Goal: Task Accomplishment & Management: Use online tool/utility

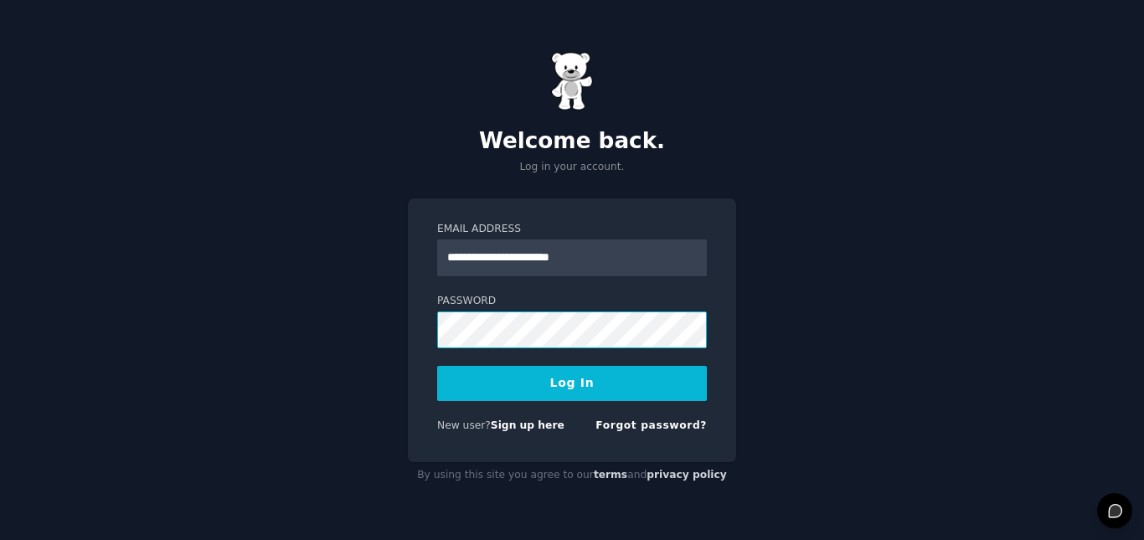
click at [437, 366] on button "Log In" at bounding box center [572, 383] width 270 height 35
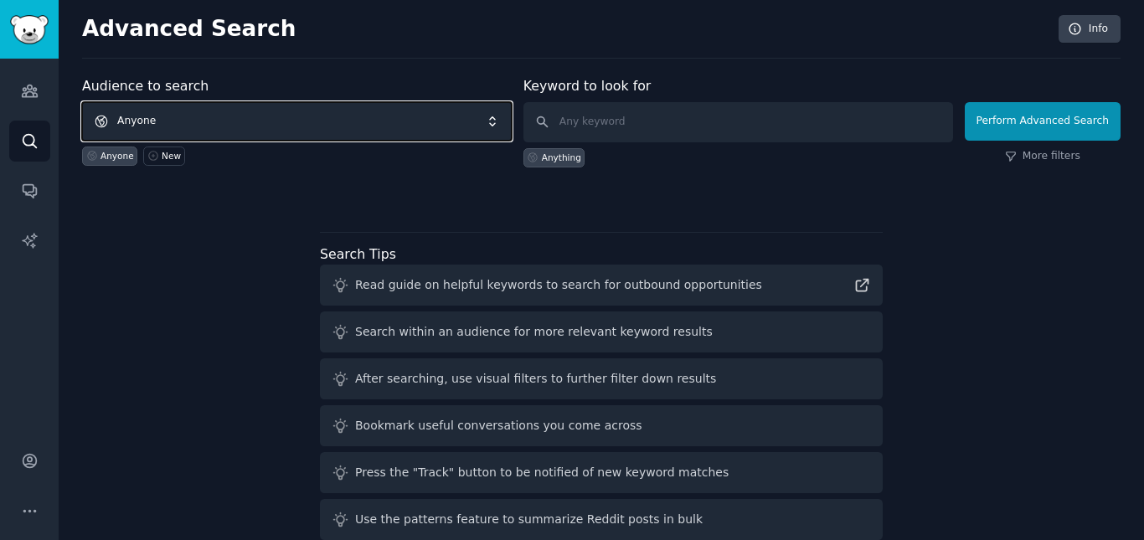
click at [152, 121] on span "Anyone" at bounding box center [297, 121] width 430 height 39
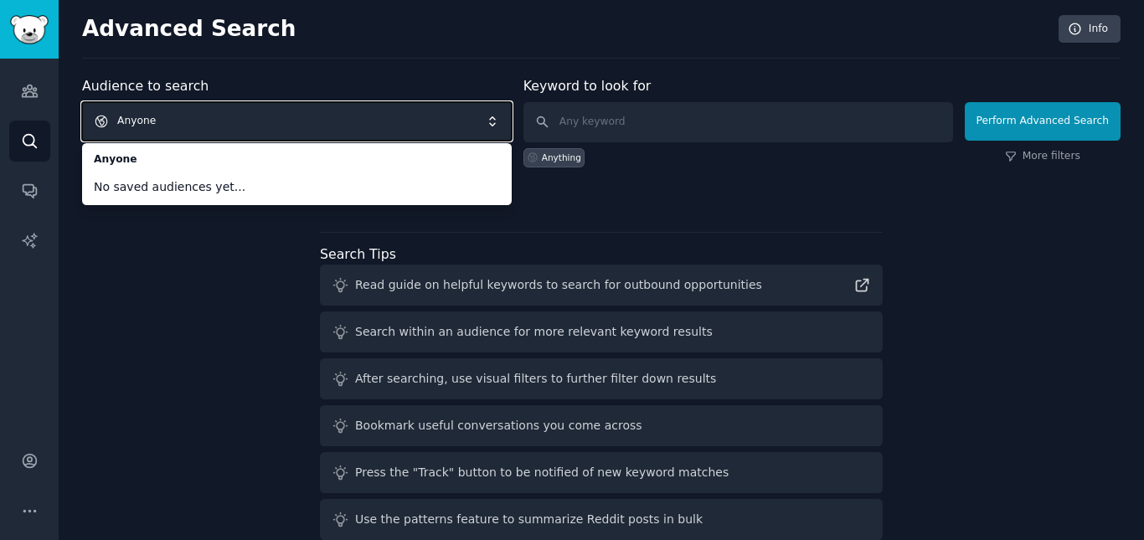
click at [137, 260] on div "Audience to search Anyone Anyone No saved audiences yet... Anyone New Keyword t…" at bounding box center [601, 311] width 1039 height 471
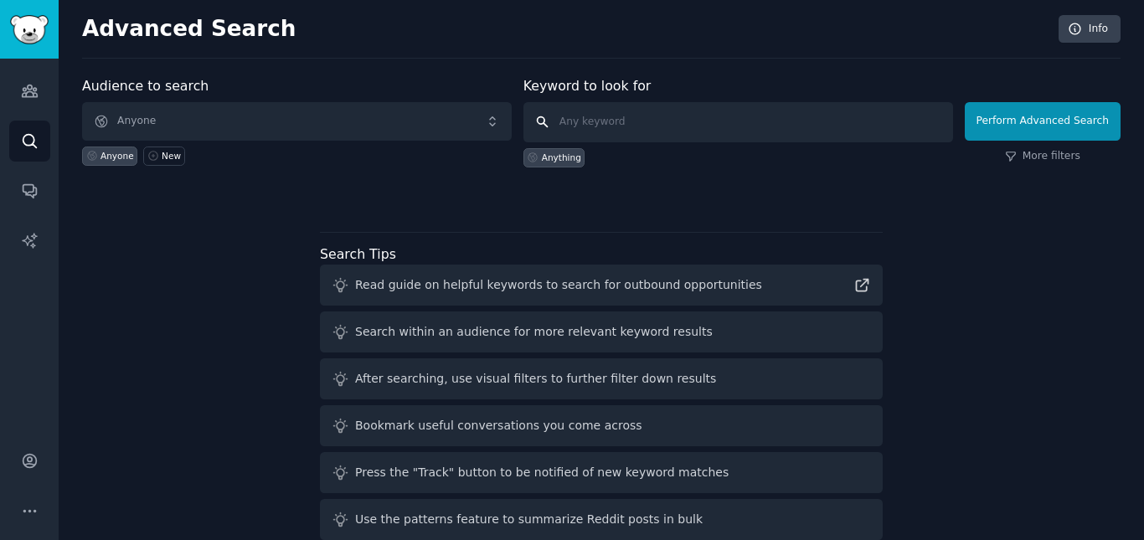
click at [603, 121] on input "text" at bounding box center [739, 122] width 430 height 40
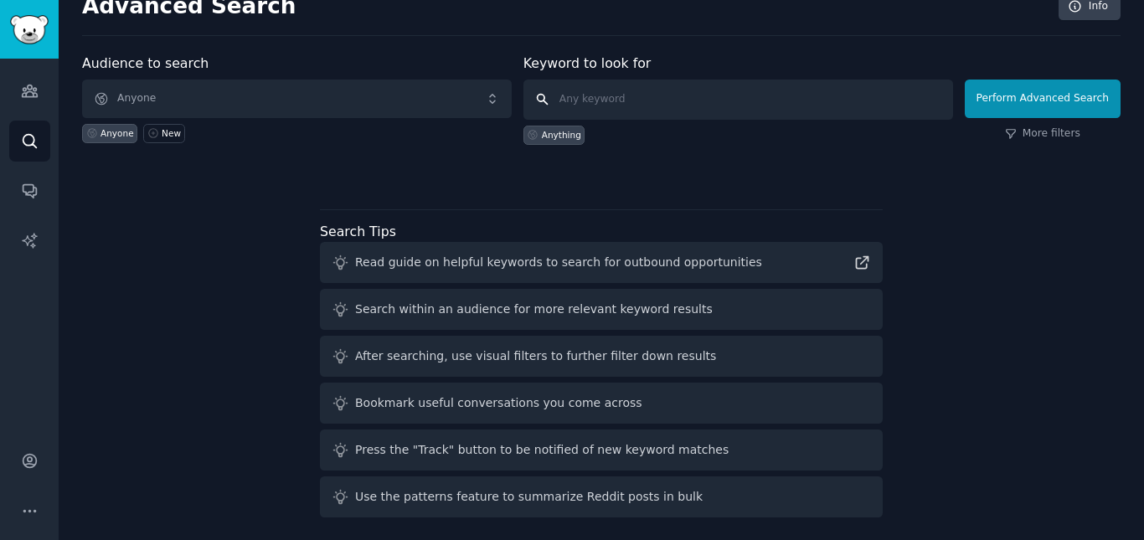
scroll to position [29, 0]
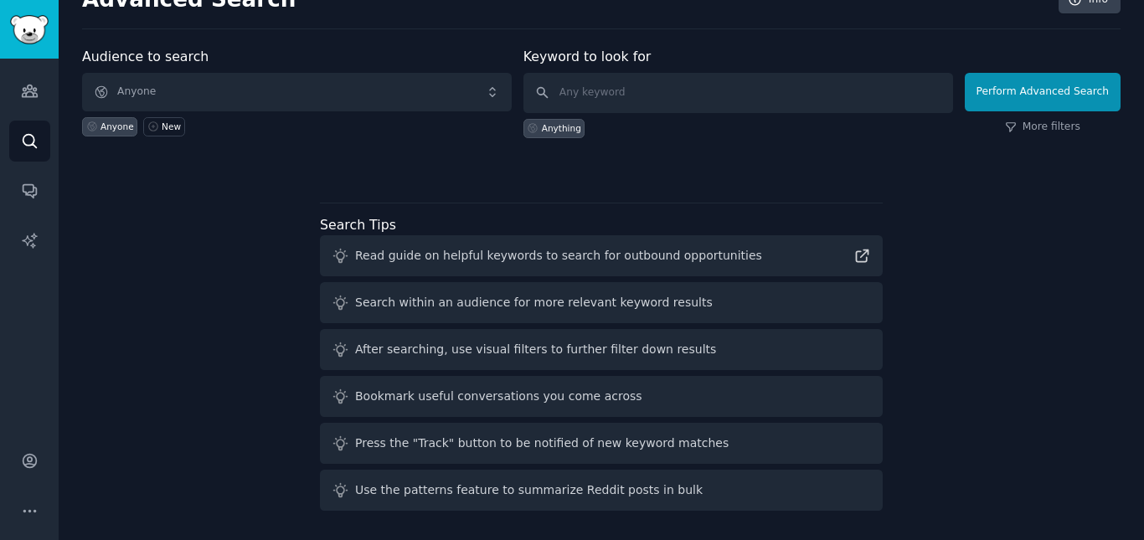
click at [741, 307] on div "Search within an audience for more relevant keyword results" at bounding box center [601, 302] width 563 height 41
click at [42, 84] on link "Audiences" at bounding box center [29, 90] width 41 height 41
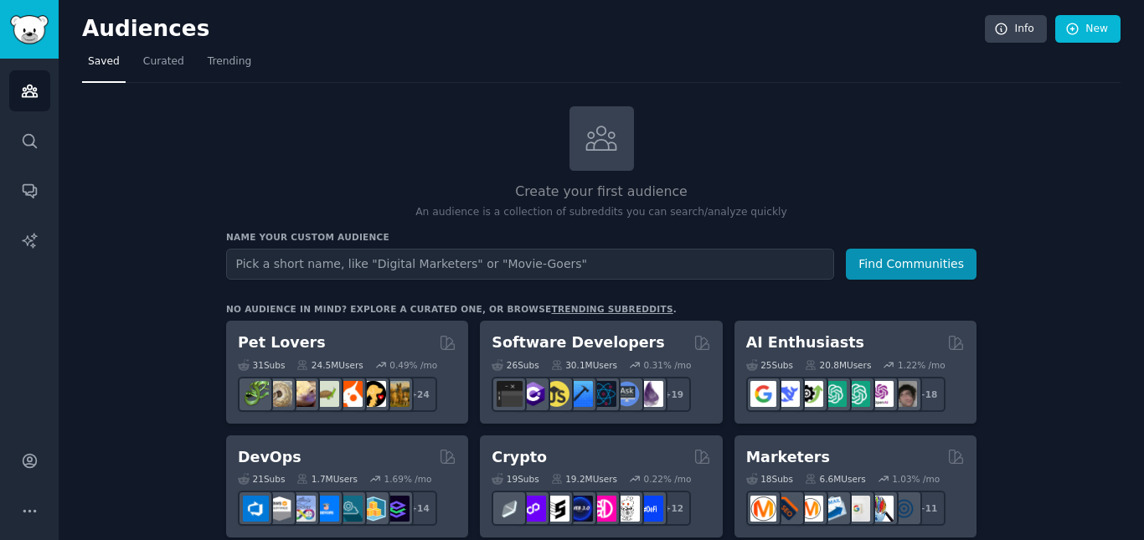
click at [271, 262] on input "text" at bounding box center [530, 264] width 608 height 31
type input "nurses"
click at [846, 249] on button "Find Communities" at bounding box center [911, 264] width 131 height 31
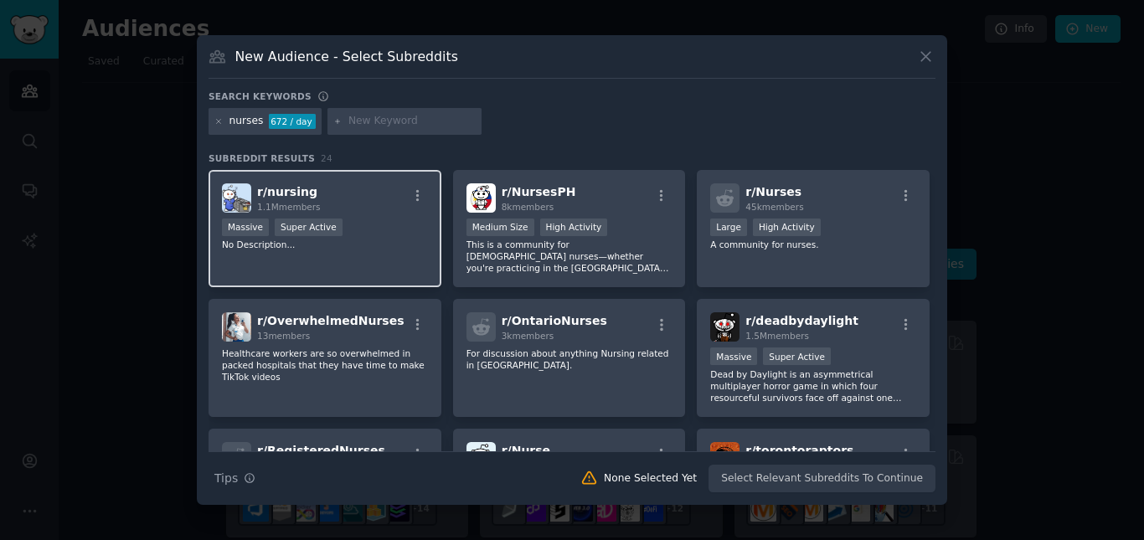
click at [300, 194] on span "r/ nursing" at bounding box center [287, 191] width 60 height 13
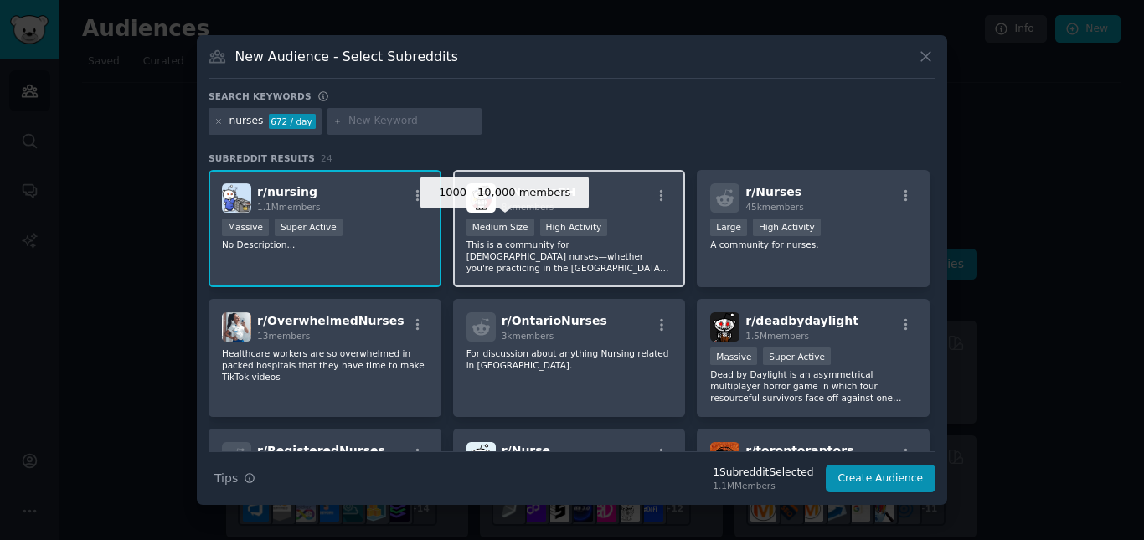
click at [551, 221] on div "High Activity" at bounding box center [574, 228] width 68 height 18
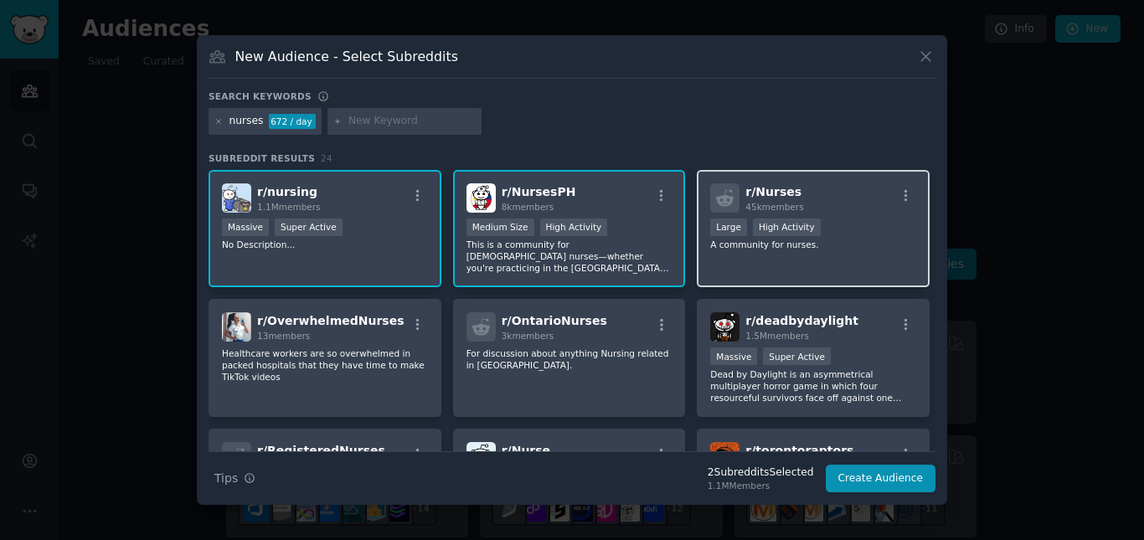
click at [736, 192] on div at bounding box center [724, 197] width 29 height 29
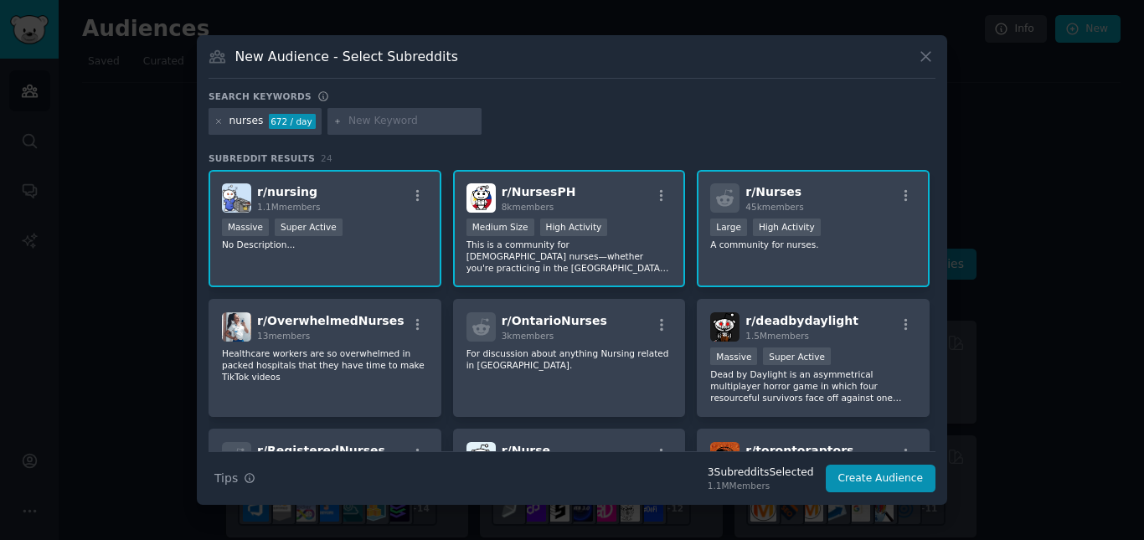
click at [731, 212] on div at bounding box center [724, 197] width 29 height 29
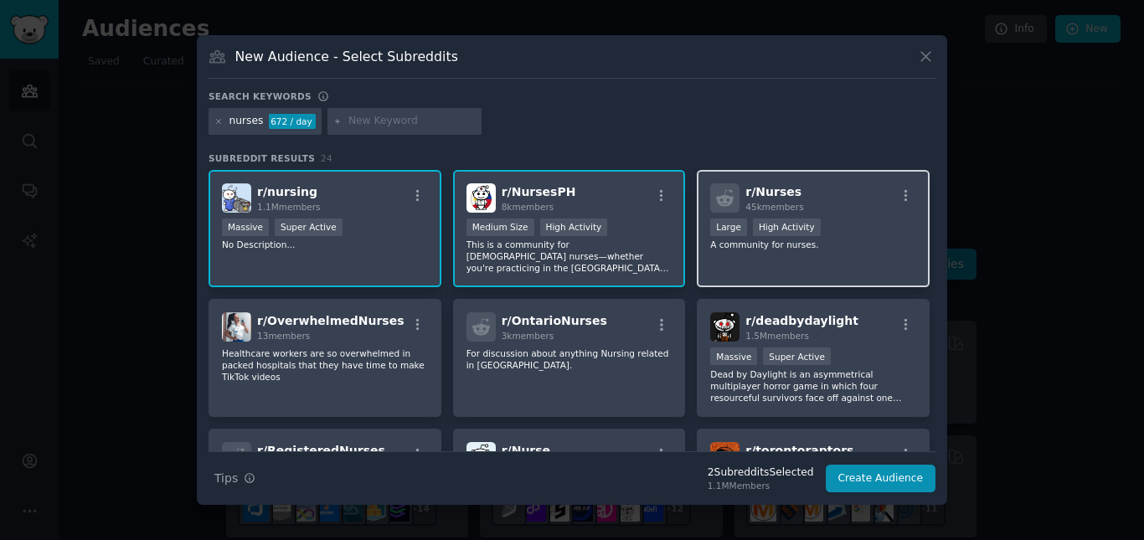
click at [742, 205] on div "r/ Nurses 45k members" at bounding box center [813, 197] width 206 height 29
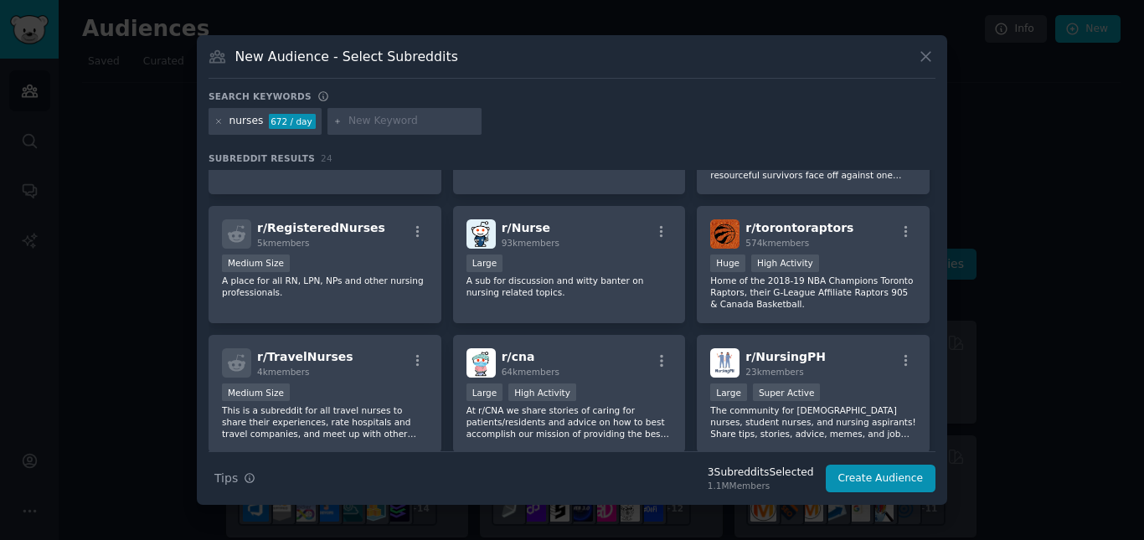
scroll to position [224, 0]
click at [540, 251] on div "r/ Nurse 93k members Large A sub for discussion and witty banter on nursing rel…" at bounding box center [569, 264] width 233 height 118
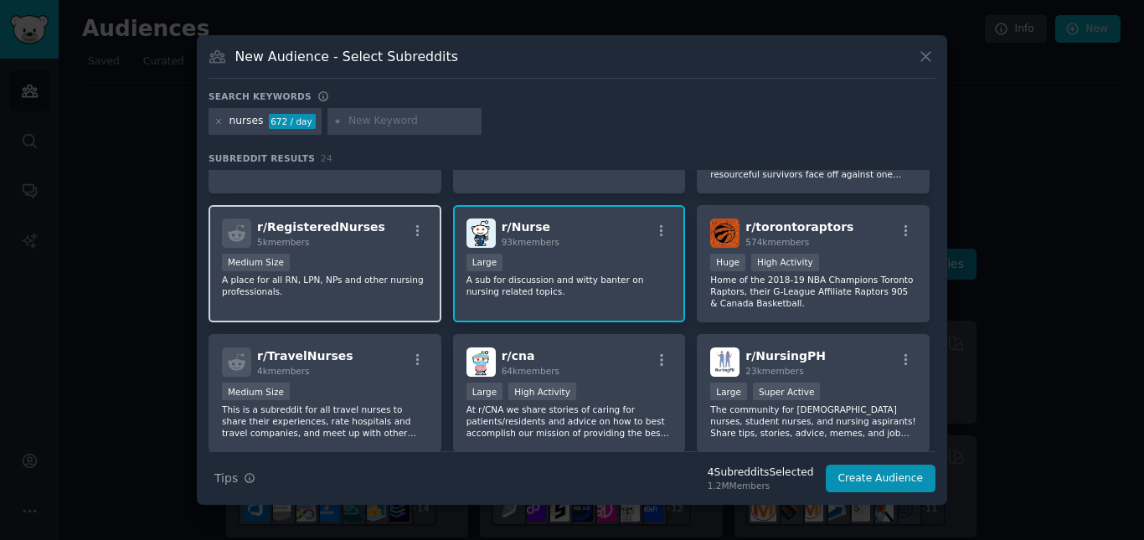
click at [307, 254] on div "Medium Size" at bounding box center [325, 264] width 206 height 21
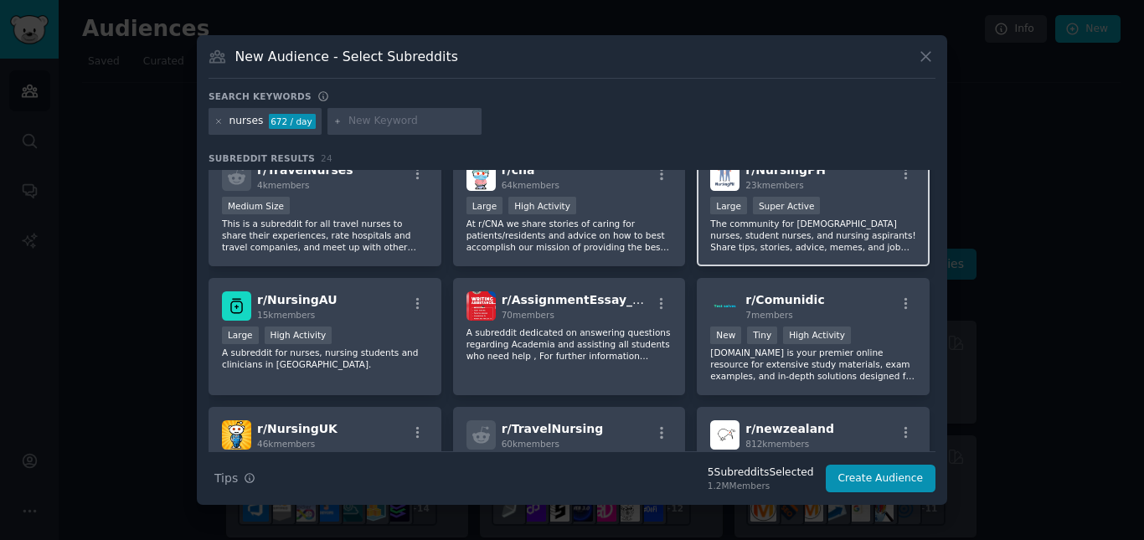
scroll to position [447, 0]
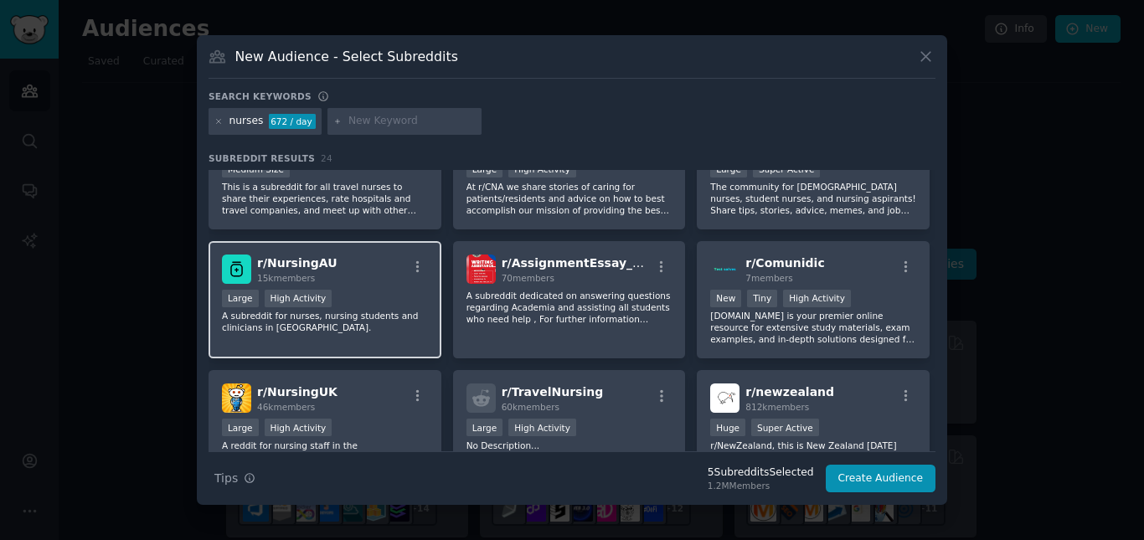
click at [353, 305] on div "Large High Activity" at bounding box center [325, 300] width 206 height 21
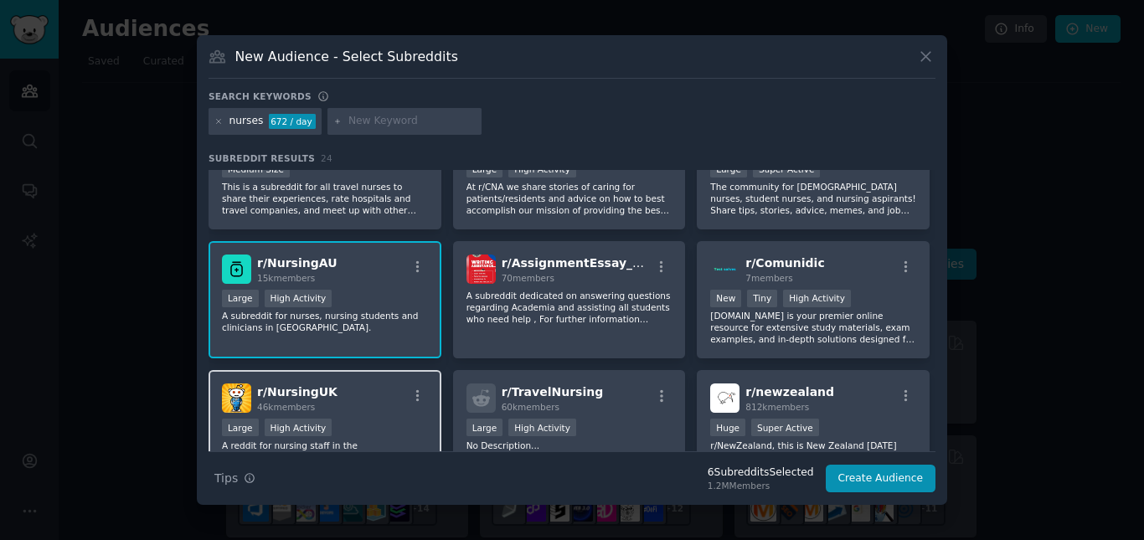
click at [370, 395] on div "r/ NursingUK 46k members" at bounding box center [325, 398] width 206 height 29
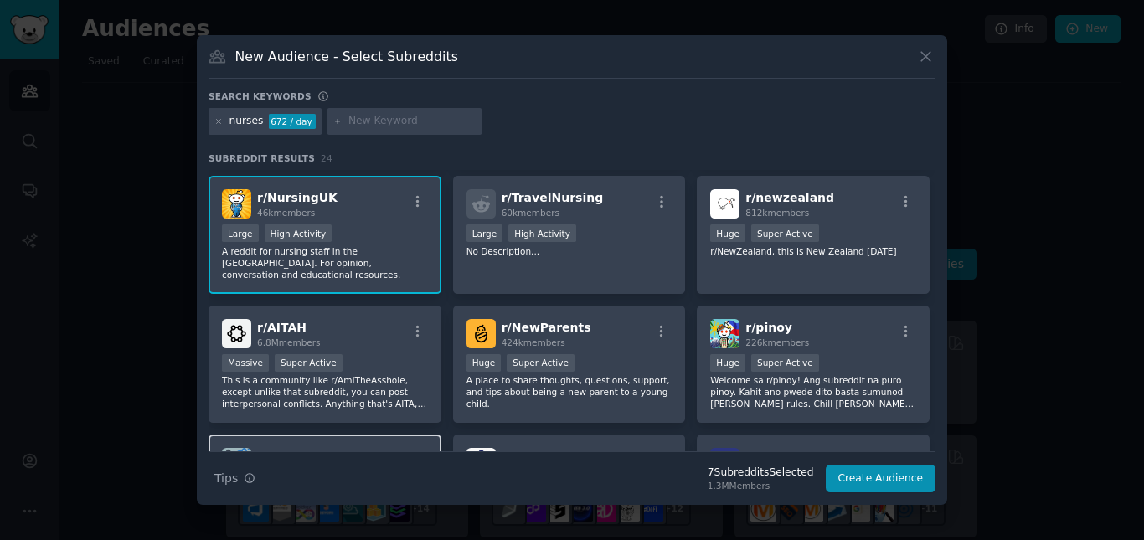
scroll to position [678, 0]
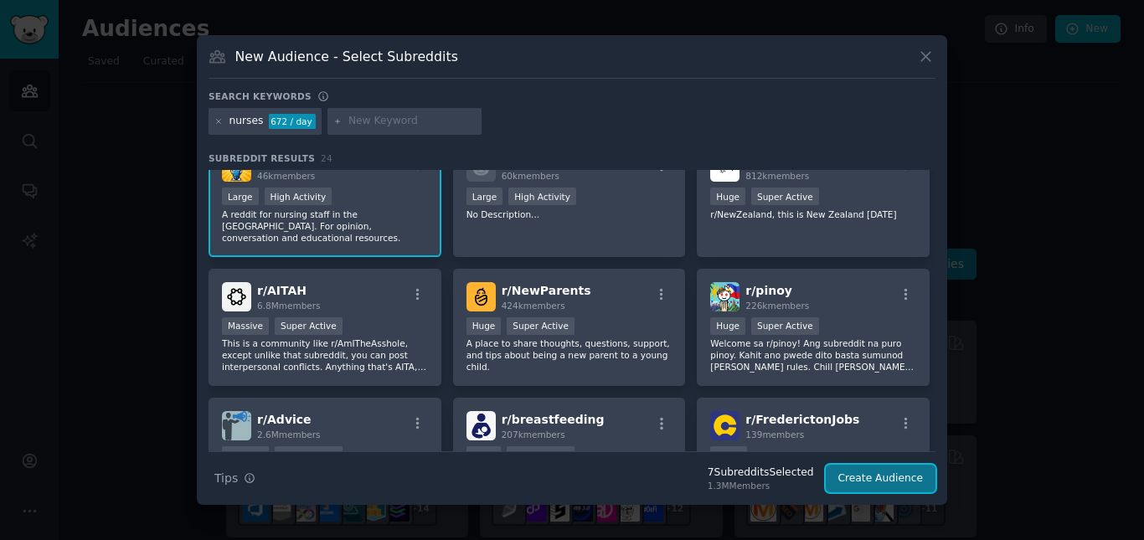
click at [926, 480] on button "Create Audience" at bounding box center [881, 479] width 111 height 28
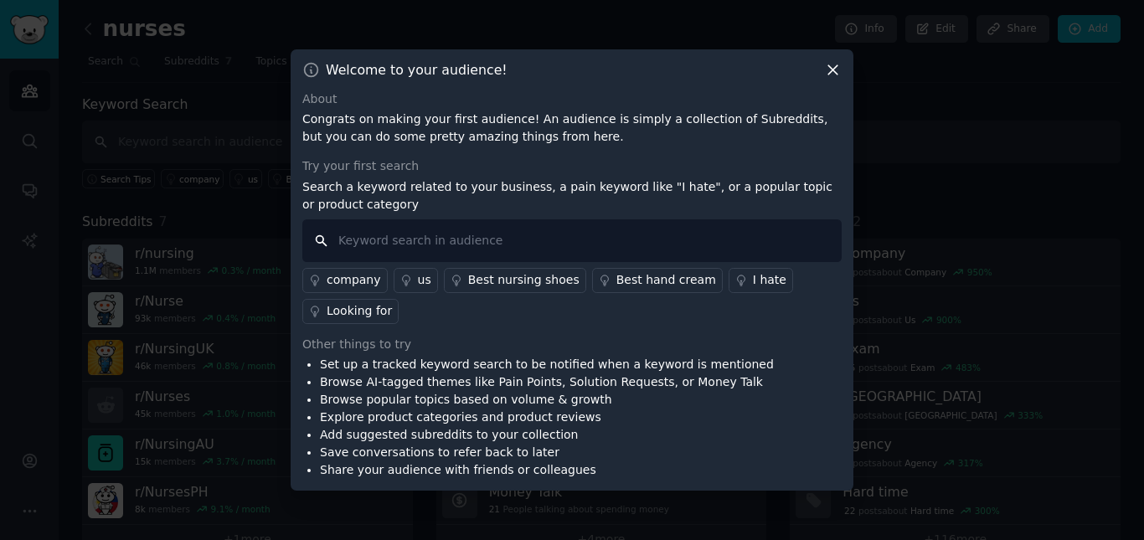
click at [397, 244] on input "text" at bounding box center [572, 241] width 540 height 43
click at [648, 282] on div "Best hand cream" at bounding box center [667, 280] width 100 height 18
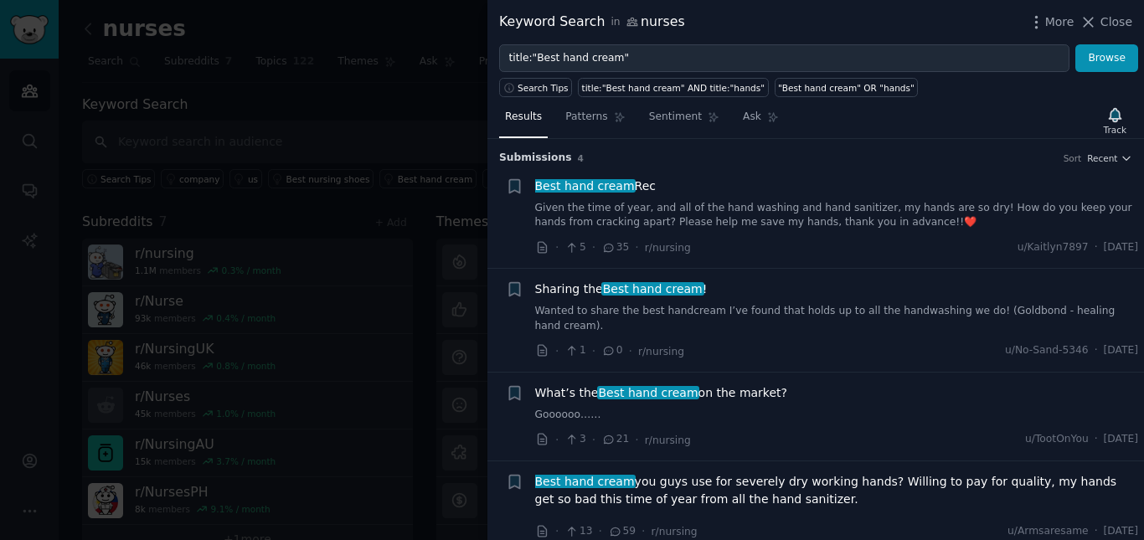
click at [351, 137] on div at bounding box center [572, 270] width 1144 height 540
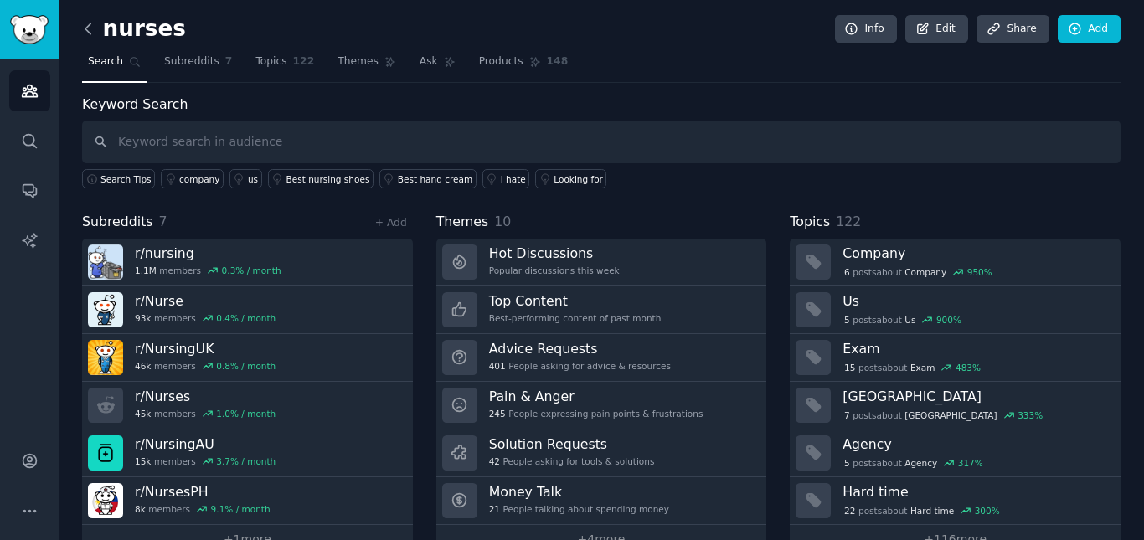
click at [89, 33] on icon at bounding box center [87, 28] width 5 height 10
